Goal: Task Accomplishment & Management: Complete application form

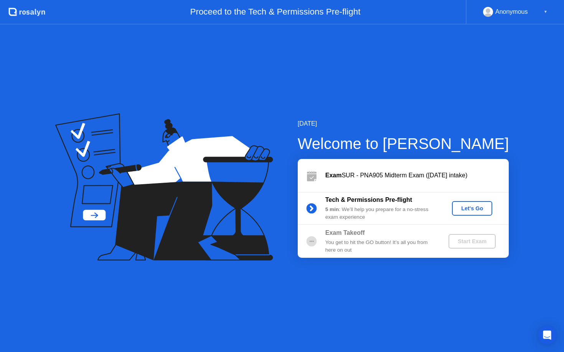
click at [468, 206] on div "Let's Go" at bounding box center [472, 209] width 34 height 6
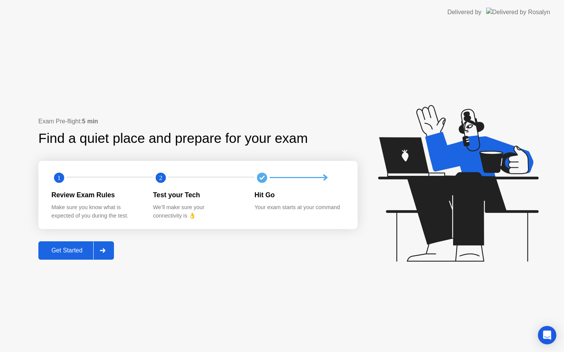
click at [66, 254] on div "Get Started" at bounding box center [67, 250] width 53 height 7
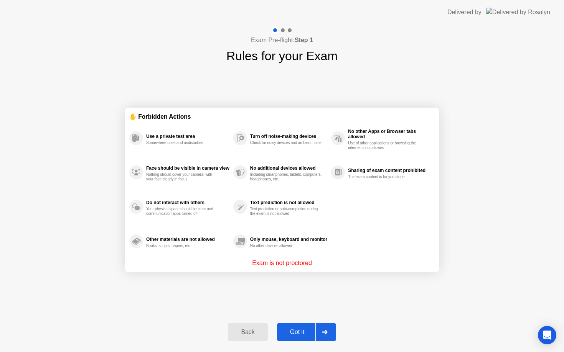
click at [301, 333] on div "Got it" at bounding box center [297, 332] width 36 height 7
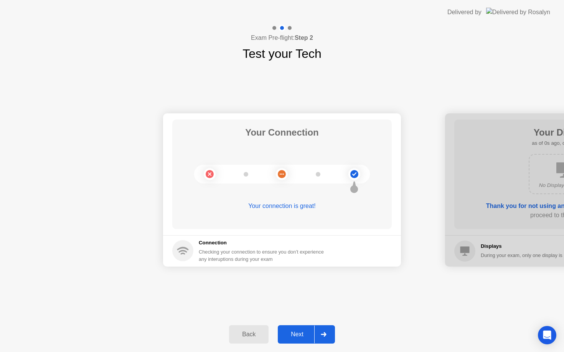
click at [301, 333] on div "Next" at bounding box center [297, 334] width 34 height 7
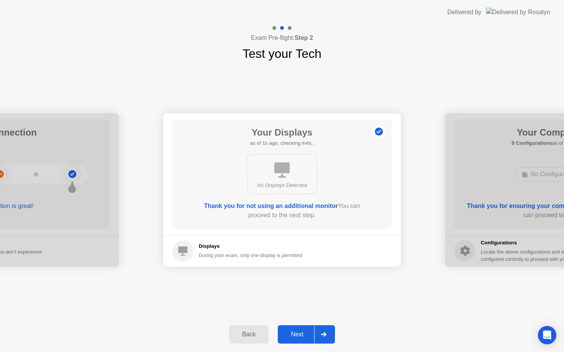
click at [301, 333] on div "Next" at bounding box center [297, 334] width 34 height 7
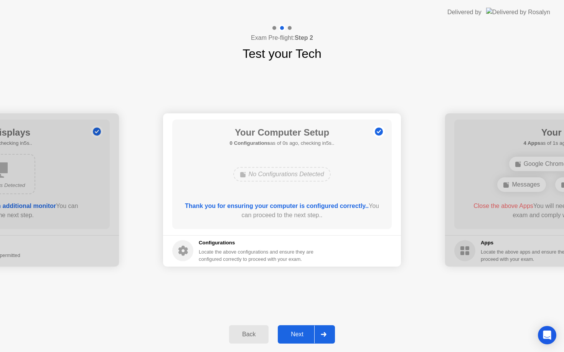
click at [301, 333] on div "Next" at bounding box center [297, 334] width 34 height 7
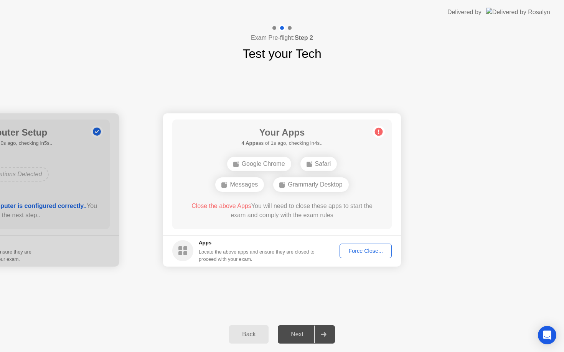
click at [359, 252] on div "Force Close..." at bounding box center [365, 251] width 47 height 6
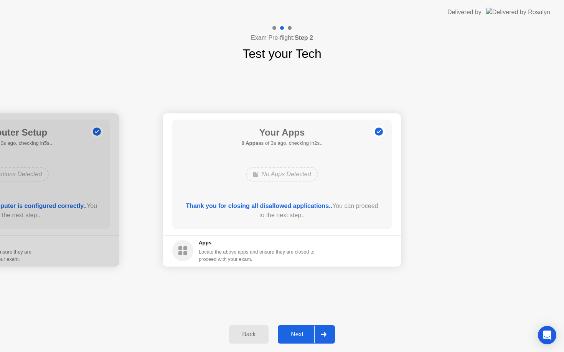
click at [299, 338] on div "Next" at bounding box center [297, 334] width 34 height 7
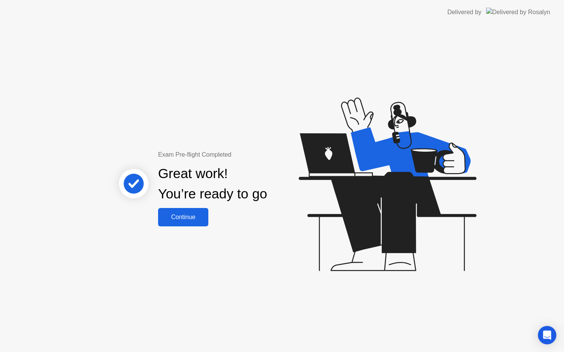
click at [183, 216] on div "Continue" at bounding box center [183, 217] width 46 height 7
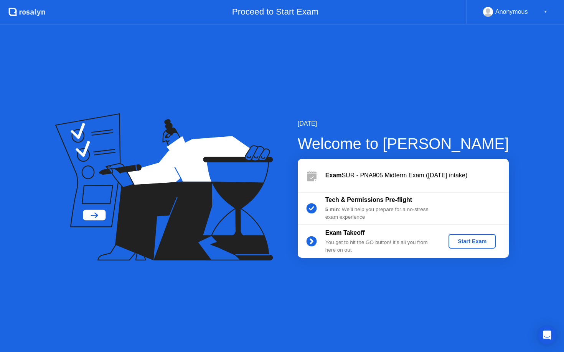
click at [479, 241] on div "Start Exam" at bounding box center [471, 242] width 41 height 6
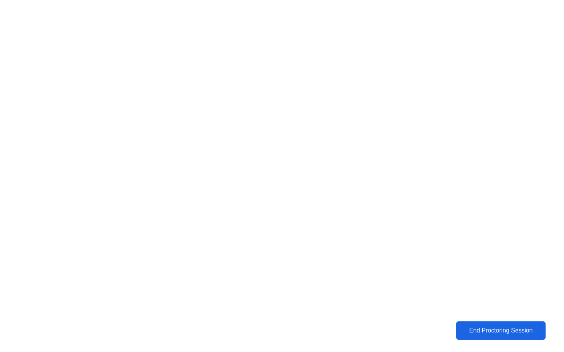
click at [526, 331] on div "End Proctoring Session" at bounding box center [500, 331] width 85 height 7
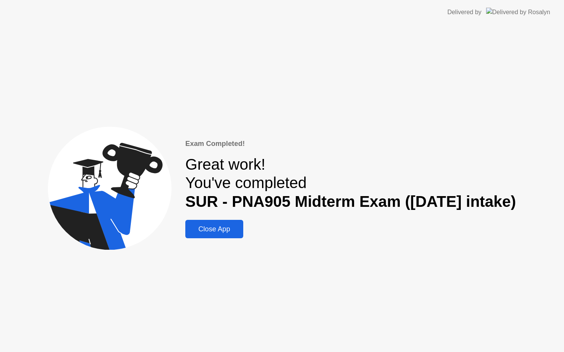
click at [219, 223] on button "Close App" at bounding box center [214, 229] width 58 height 18
